Goal: Information Seeking & Learning: Learn about a topic

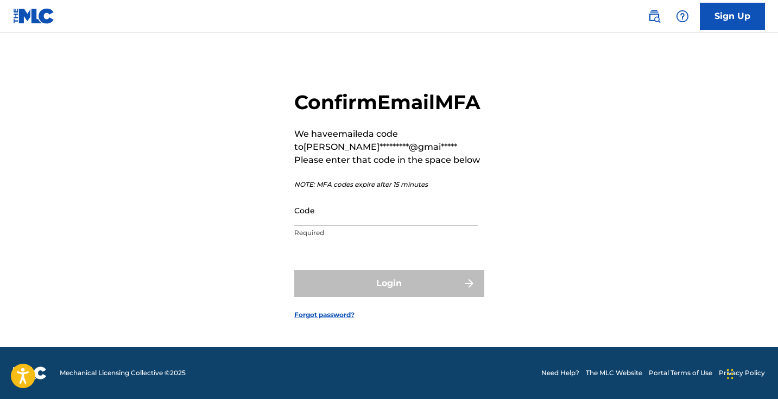
click at [373, 213] on input "Code" at bounding box center [385, 210] width 183 height 31
type input "579114"
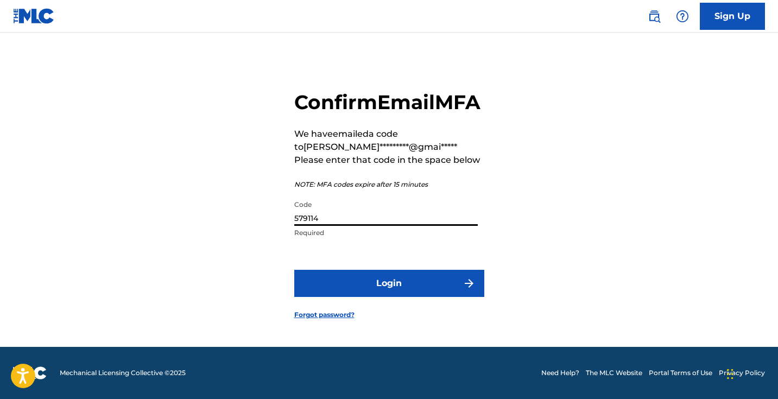
click at [391, 295] on button "Login" at bounding box center [389, 283] width 190 height 27
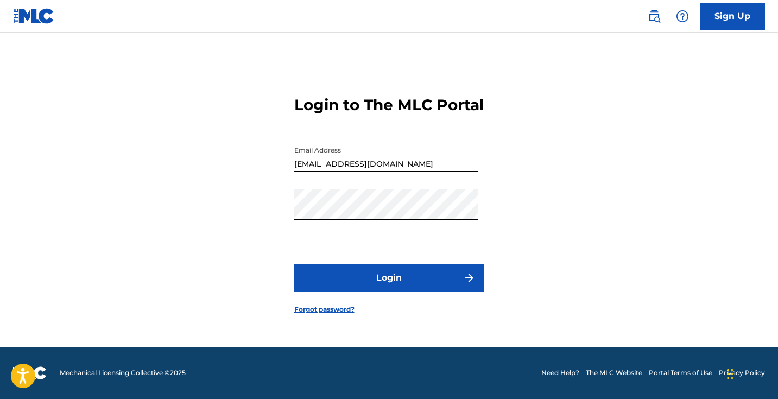
click at [334, 285] on button "Login" at bounding box center [389, 277] width 190 height 27
click at [365, 291] on button "Login" at bounding box center [389, 277] width 190 height 27
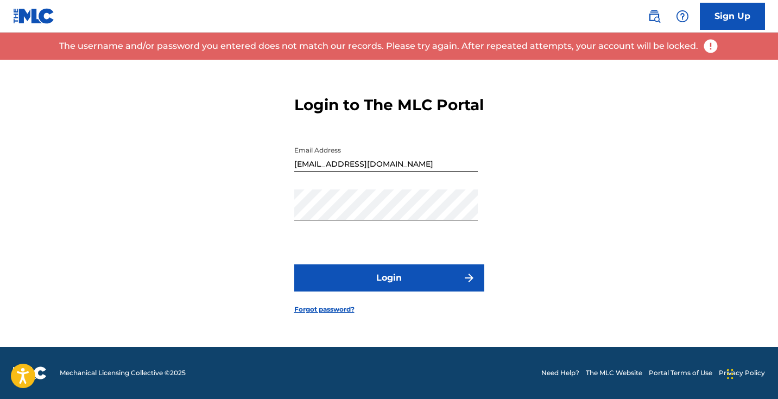
click at [404, 172] on input "Kristiand0328@gmail.com" at bounding box center [385, 156] width 183 height 31
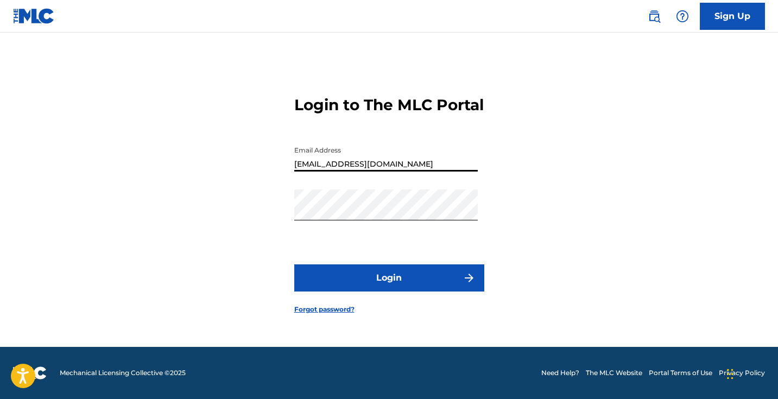
click at [404, 163] on input "Kristiand0328@gmail.com" at bounding box center [385, 156] width 183 height 31
click at [405, 172] on input "Kristiand0328@gmail.com" at bounding box center [385, 156] width 183 height 31
click at [206, 168] on div "Login to The MLC Portal Email Address Kristiand0328@gmail.com Password Login Fo…" at bounding box center [389, 196] width 760 height 301
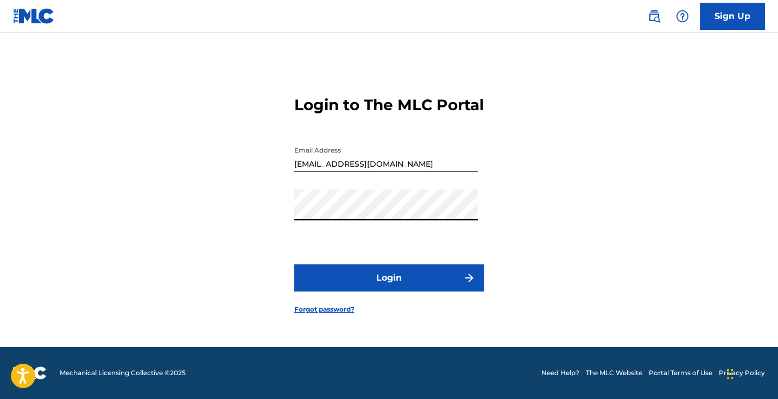
click at [233, 221] on div "Login to The MLC Portal Email Address Kristiand0328@gmail.com Password Login Fo…" at bounding box center [389, 196] width 760 height 301
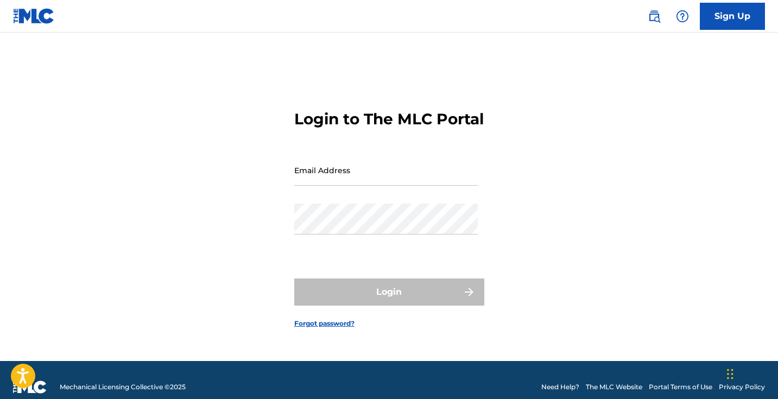
click at [342, 186] on input "Email Address" at bounding box center [385, 170] width 183 height 31
type input "[EMAIL_ADDRESS][DOMAIN_NAME]"
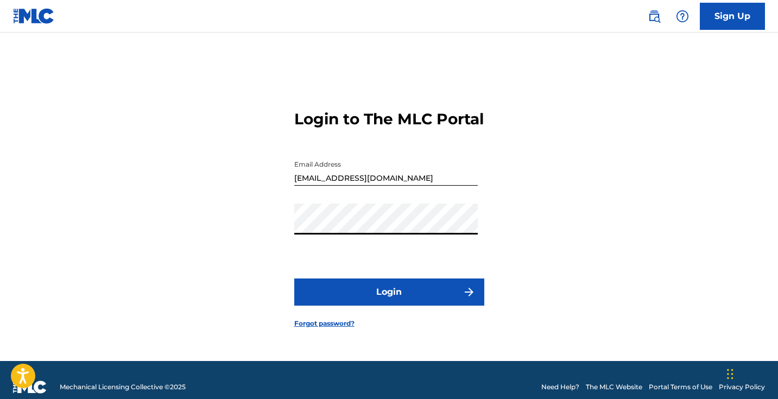
click at [331, 328] on link "Forgot password?" at bounding box center [324, 324] width 60 height 10
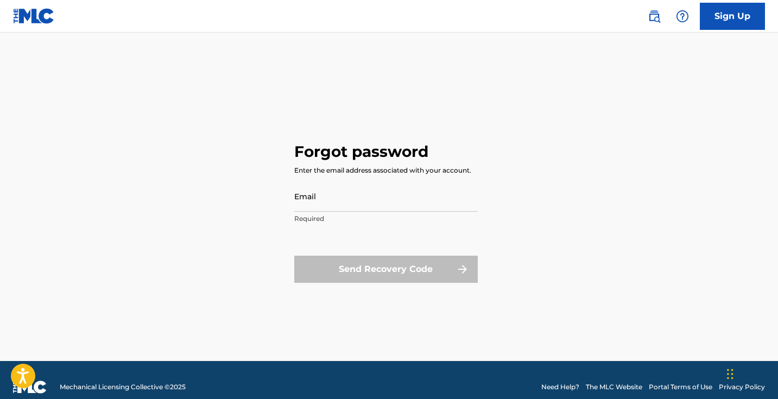
type input "Kristiand0328@gmail.com"
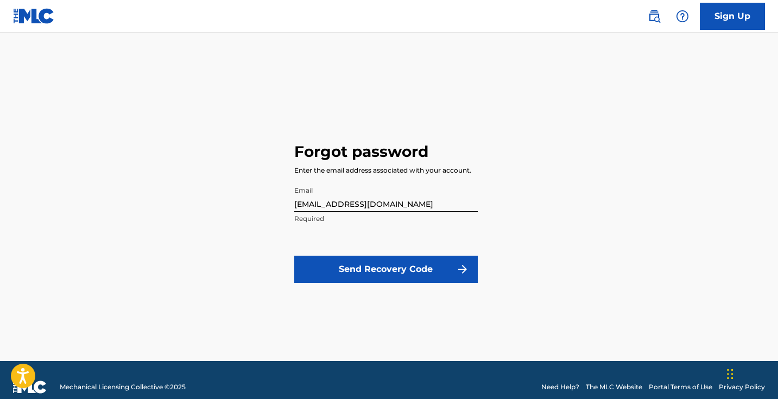
click at [374, 267] on button "Send Recovery Code" at bounding box center [385, 269] width 183 height 27
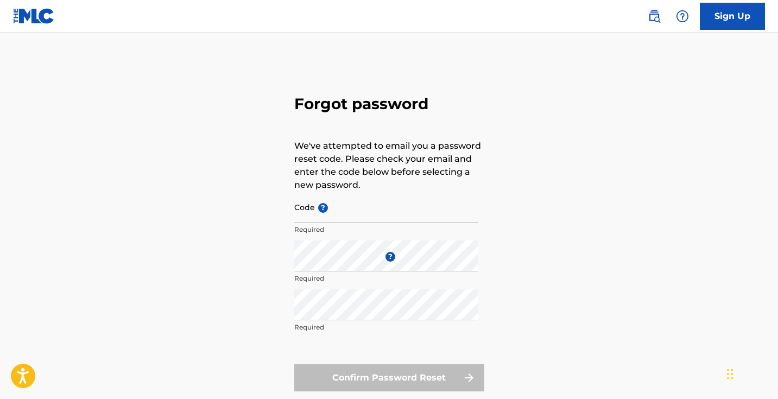
click at [351, 212] on input "Code ?" at bounding box center [385, 207] width 183 height 31
paste input "FP_10bff77751bf12780089773df724"
type input "FP_10bff77751bf12780089773df724"
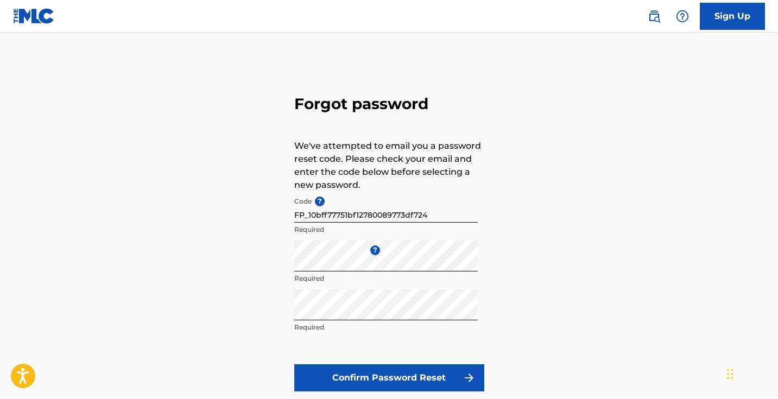
click at [351, 376] on button "Confirm Password Reset" at bounding box center [389, 377] width 190 height 27
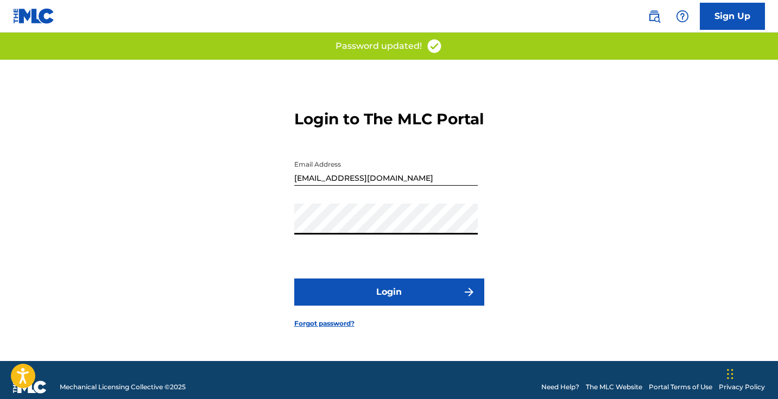
click at [251, 236] on div "Login to The MLC Portal Email Address Kristiand0328@gmail.com Password Login Fo…" at bounding box center [389, 210] width 760 height 301
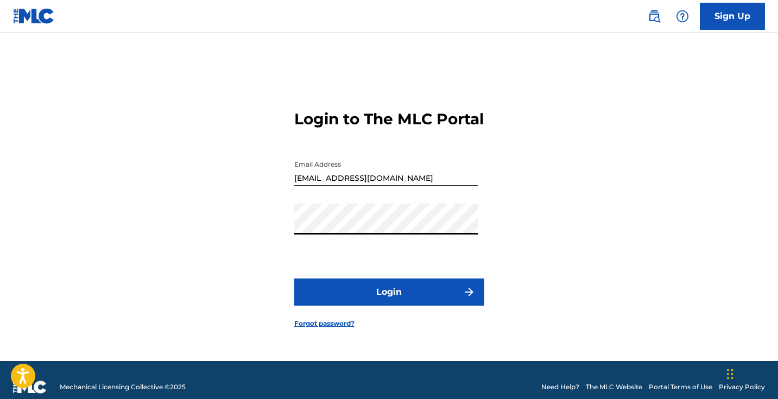
click at [322, 295] on button "Login" at bounding box center [389, 291] width 190 height 27
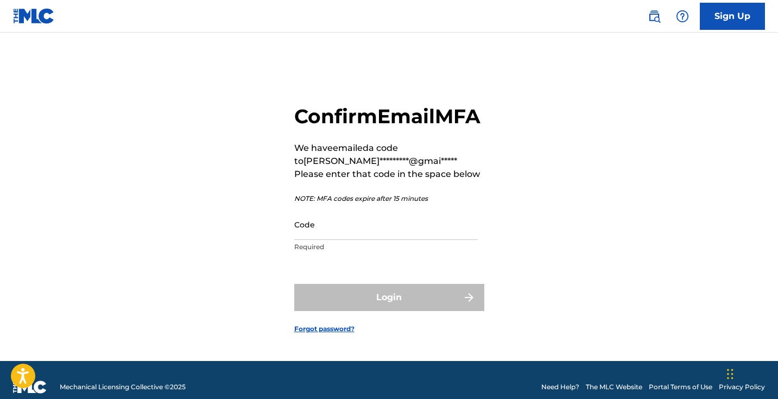
click at [389, 240] on input "Code" at bounding box center [385, 224] width 183 height 31
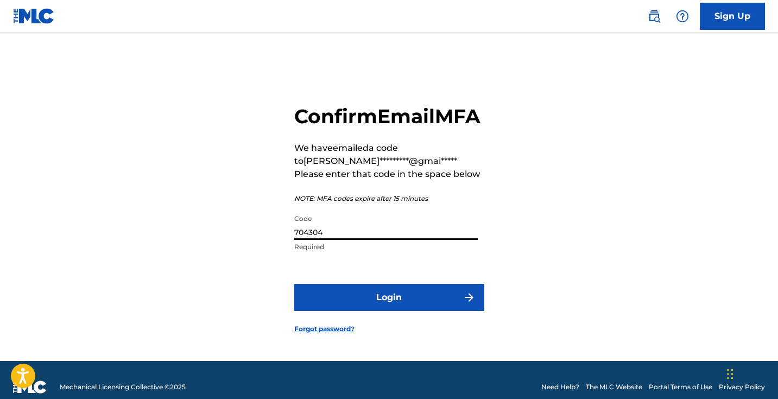
type input "704304"
click at [432, 308] on button "Login" at bounding box center [389, 297] width 190 height 27
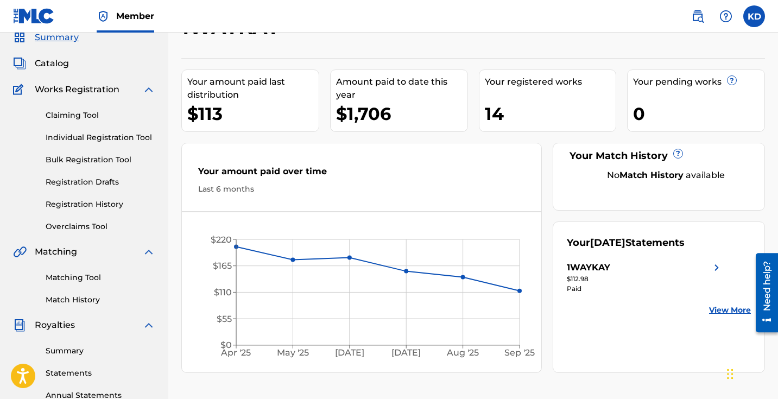
scroll to position [34, 0]
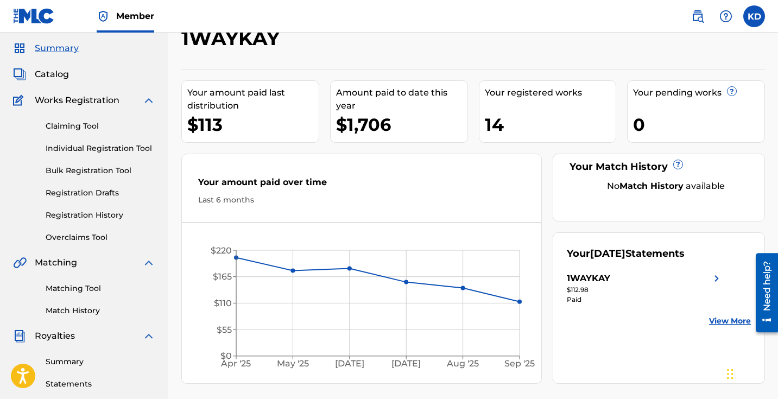
click at [53, 78] on span "Catalog" at bounding box center [52, 74] width 34 height 13
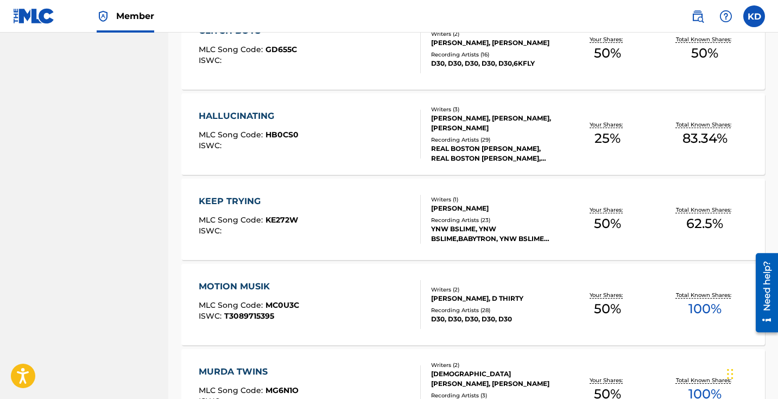
scroll to position [681, 0]
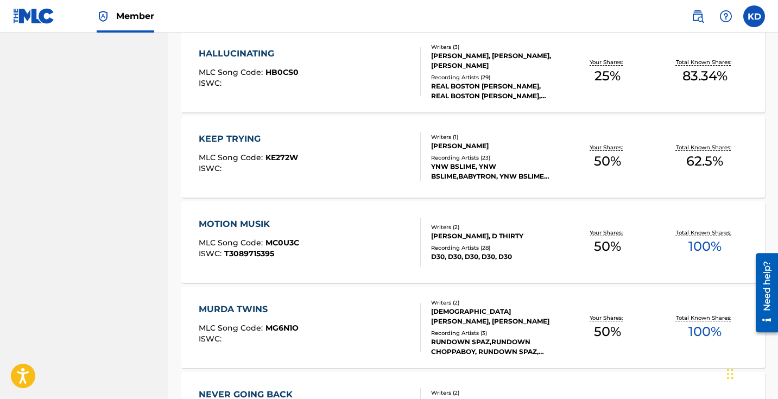
click at [351, 151] on div "KEEP TRYING MLC Song Code : KE272W ISWC :" at bounding box center [310, 156] width 222 height 49
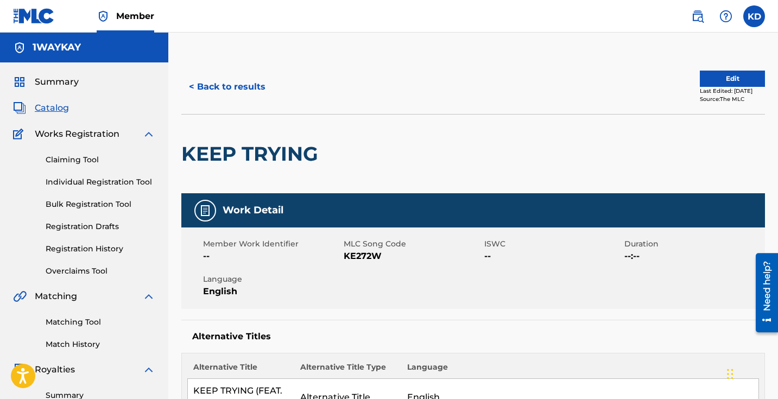
click at [220, 86] on button "< Back to results" at bounding box center [227, 86] width 92 height 27
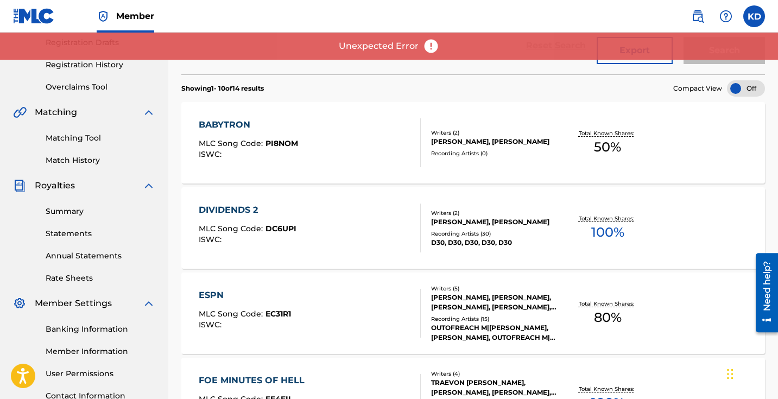
scroll to position [314, 0]
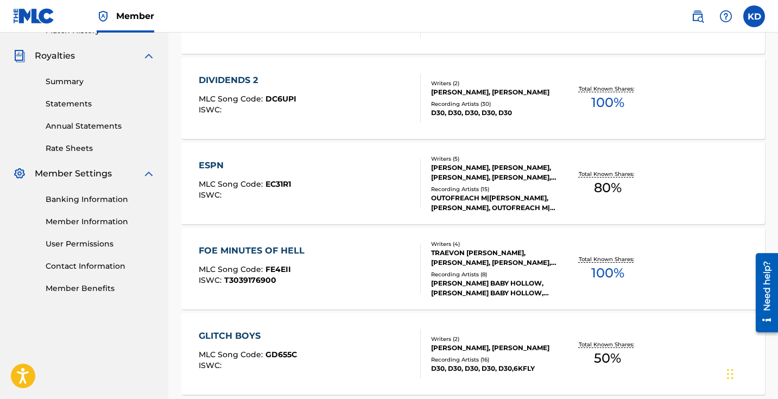
click at [224, 165] on div "ESPN" at bounding box center [245, 165] width 92 height 13
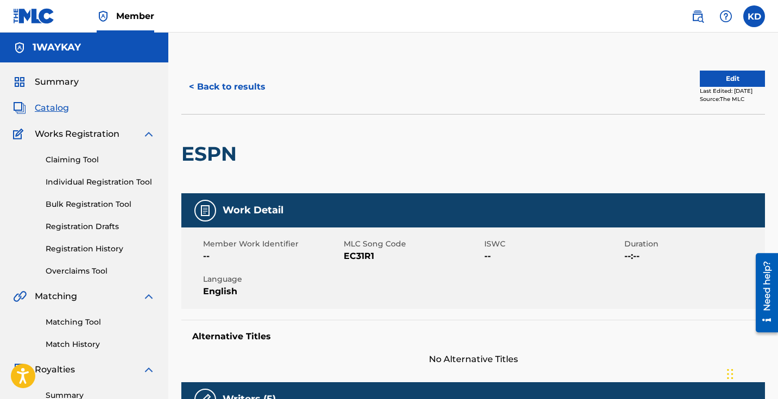
click at [201, 90] on button "< Back to results" at bounding box center [227, 86] width 92 height 27
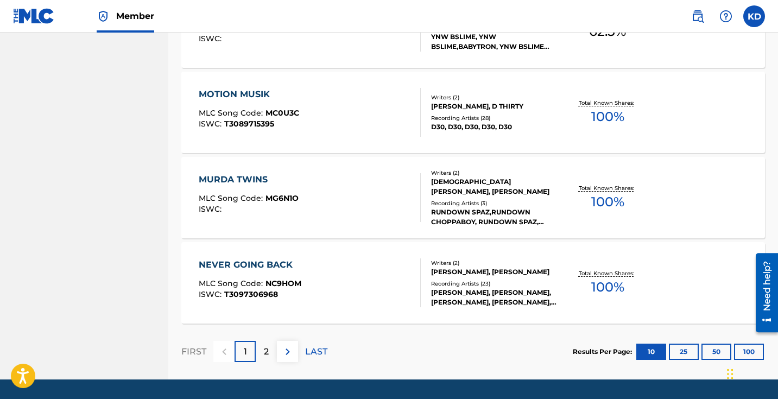
scroll to position [843, 0]
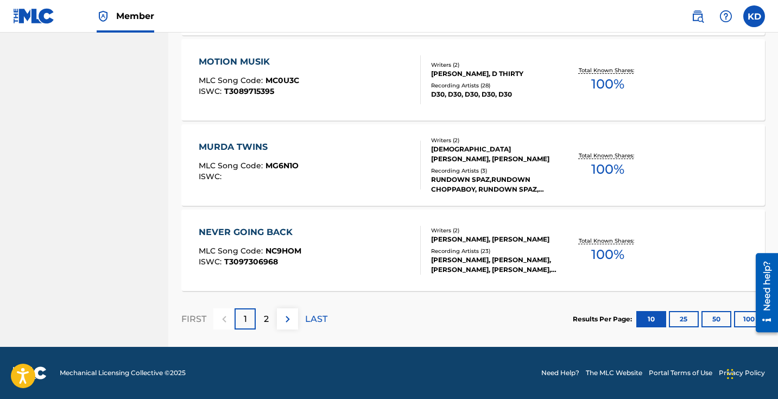
click at [284, 320] on img at bounding box center [287, 319] width 13 height 13
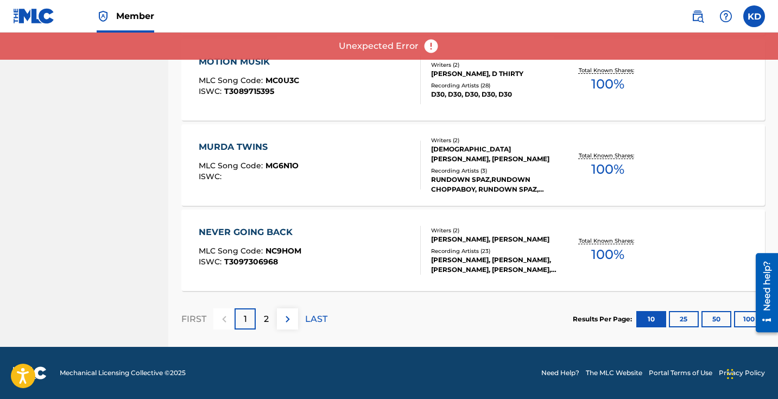
click at [270, 320] on div "2" at bounding box center [266, 318] width 21 height 21
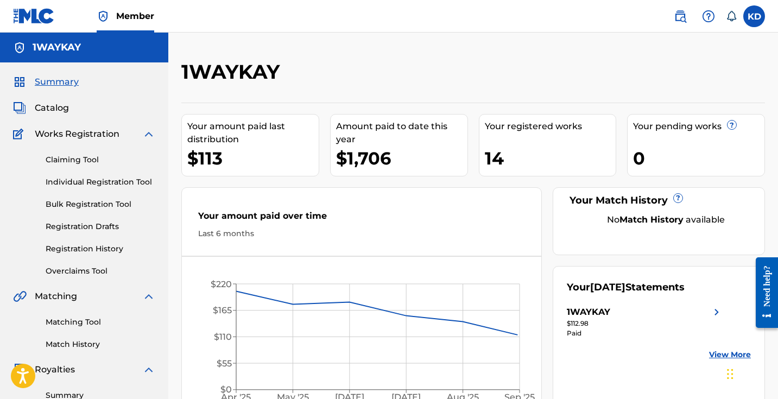
click at [56, 107] on span "Catalog" at bounding box center [52, 107] width 34 height 13
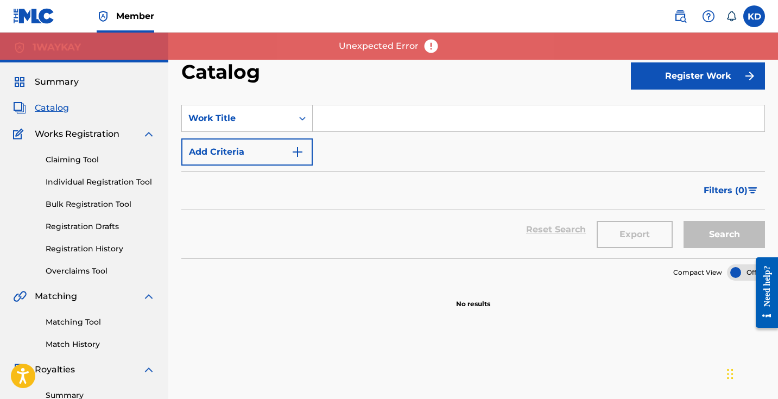
click at [48, 111] on span "Catalog" at bounding box center [52, 107] width 34 height 13
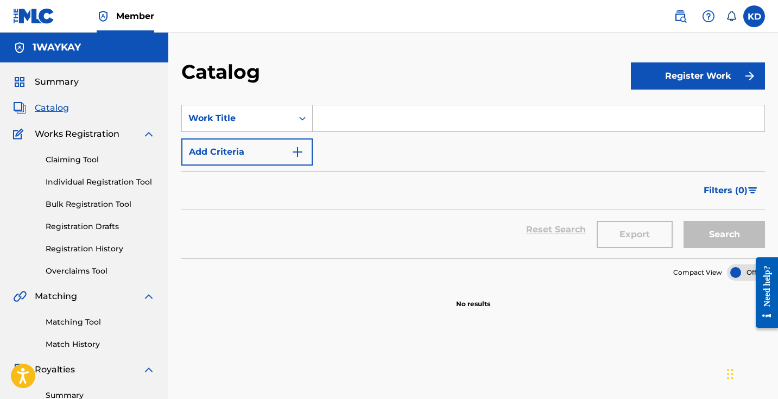
click at [60, 108] on span "Catalog" at bounding box center [52, 107] width 34 height 13
click at [52, 47] on h5 "1WAYKAY" at bounding box center [57, 47] width 48 height 12
click at [61, 81] on span "Summary" at bounding box center [57, 81] width 44 height 13
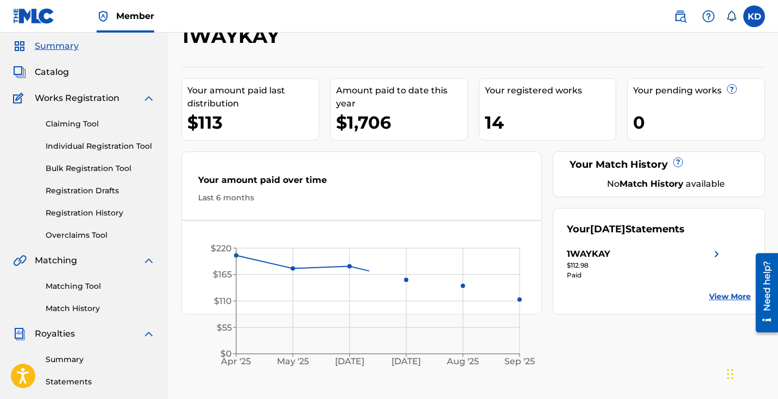
scroll to position [38, 0]
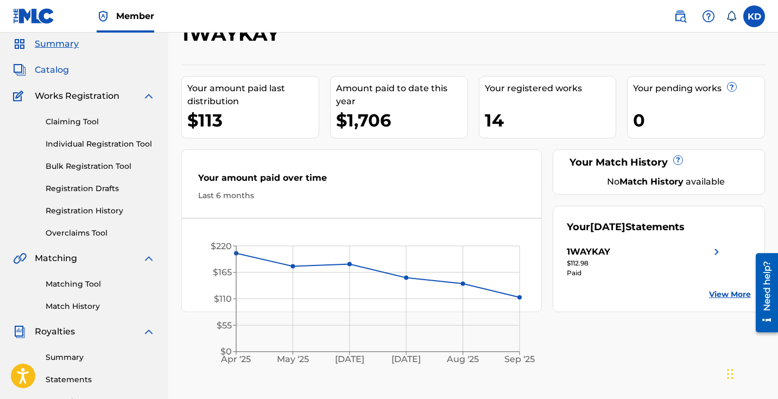
click at [46, 70] on span "Catalog" at bounding box center [52, 70] width 34 height 13
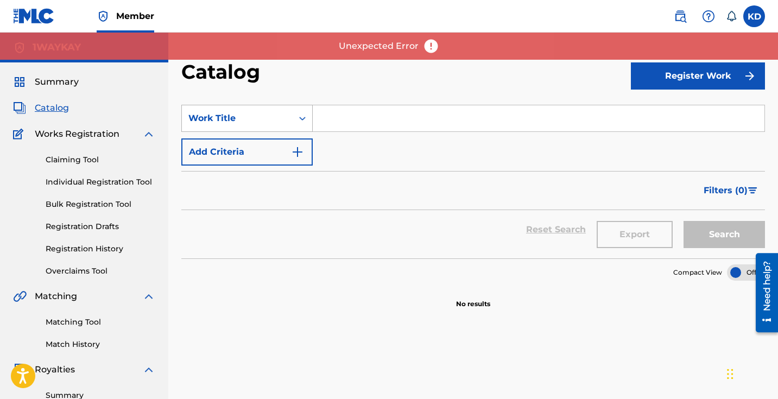
click at [294, 119] on div "Search Form" at bounding box center [303, 119] width 20 height 20
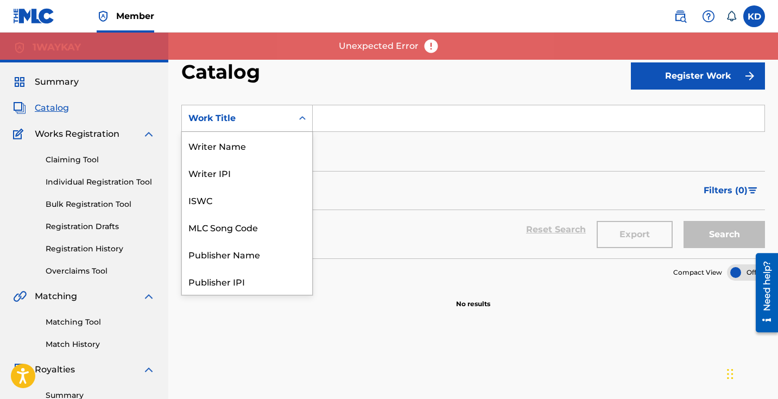
scroll to position [163, 0]
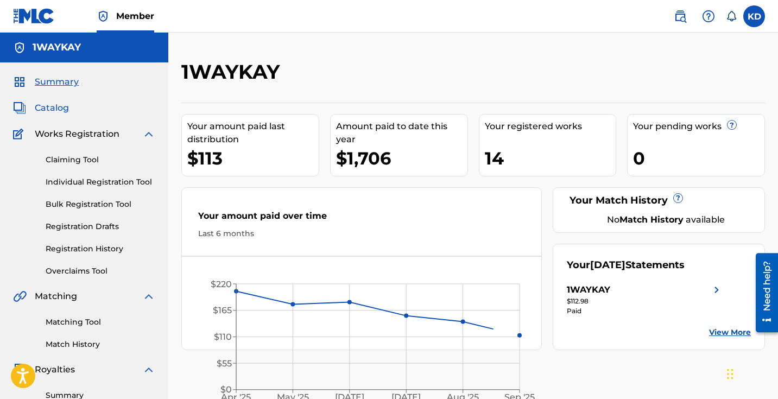
click at [41, 108] on span "Catalog" at bounding box center [52, 107] width 34 height 13
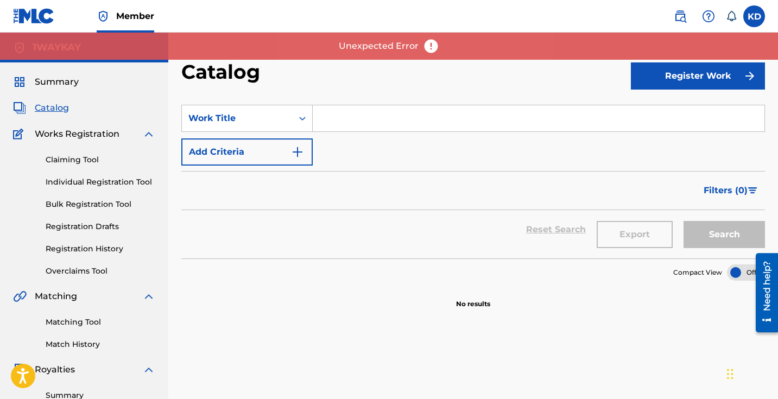
click at [424, 43] on img at bounding box center [431, 46] width 16 height 16
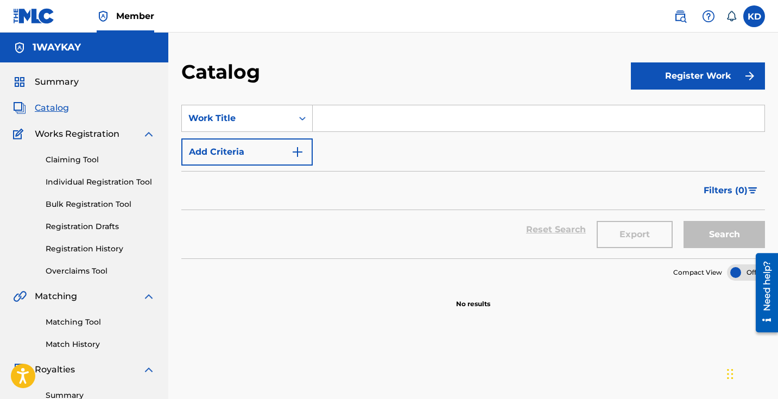
click at [54, 114] on span "Catalog" at bounding box center [52, 107] width 34 height 13
click at [49, 106] on span "Catalog" at bounding box center [52, 107] width 34 height 13
click at [54, 78] on span "Summary" at bounding box center [57, 81] width 44 height 13
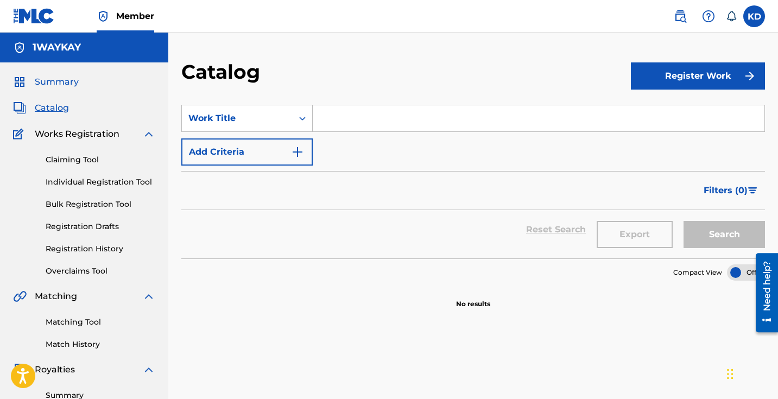
click at [54, 78] on span "Summary" at bounding box center [57, 81] width 44 height 13
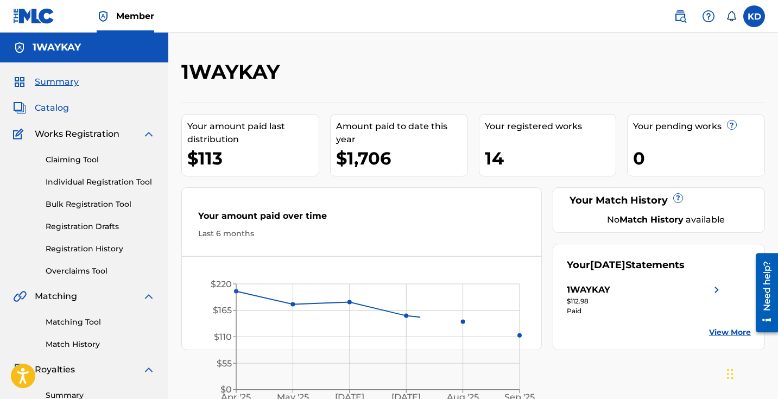
click at [54, 106] on span "Catalog" at bounding box center [52, 107] width 34 height 13
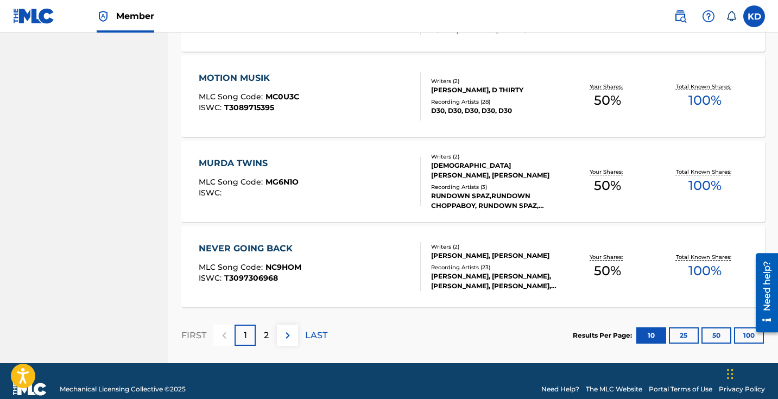
scroll to position [833, 0]
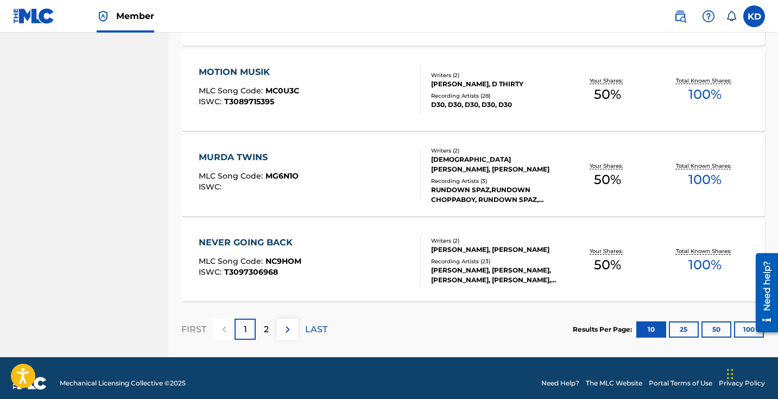
click at [242, 152] on div "MURDA TWINS" at bounding box center [249, 157] width 100 height 13
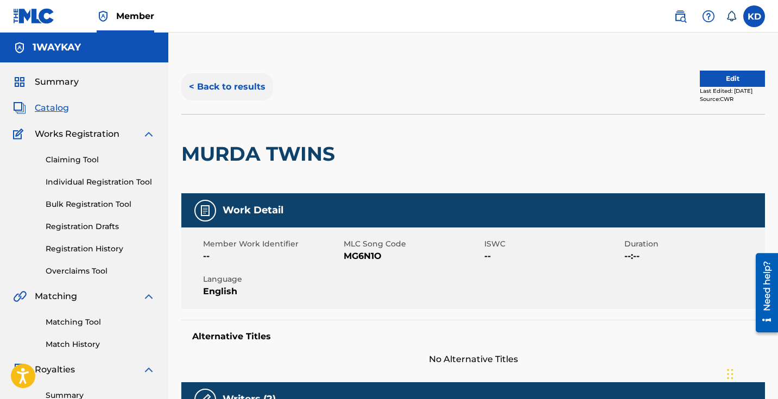
click at [217, 79] on button "< Back to results" at bounding box center [227, 86] width 92 height 27
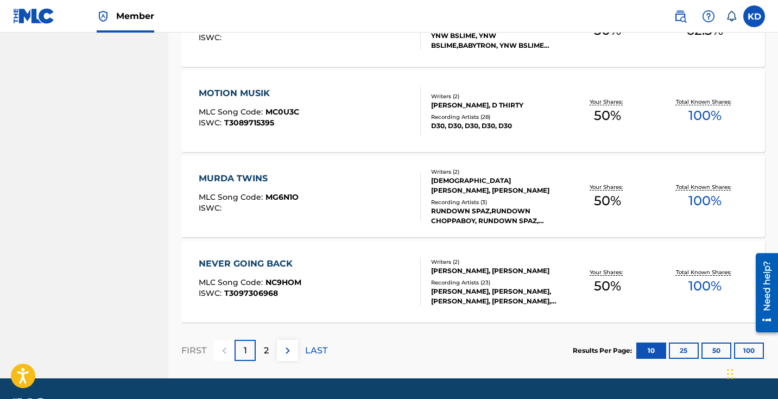
scroll to position [843, 0]
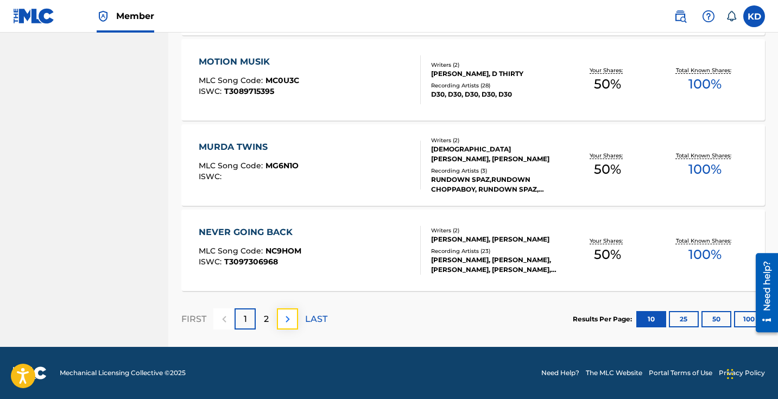
click at [286, 318] on img at bounding box center [287, 319] width 13 height 13
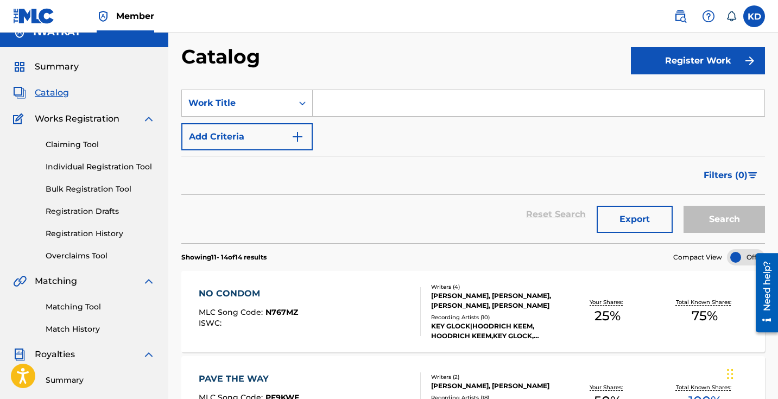
scroll to position [0, 0]
